Goal: Find specific page/section: Find specific page/section

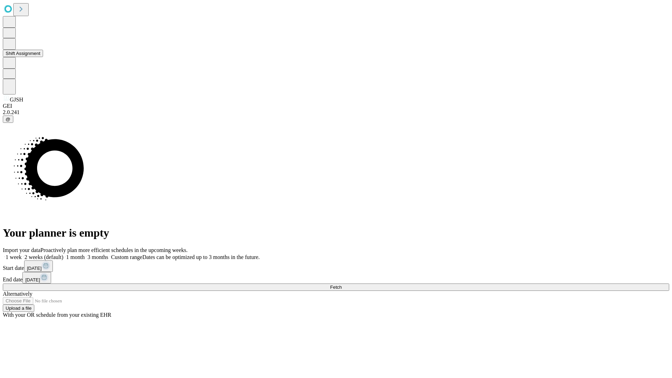
click at [43, 57] on button "Shift Assignment" at bounding box center [23, 53] width 40 height 7
